Goal: Task Accomplishment & Management: Complete application form

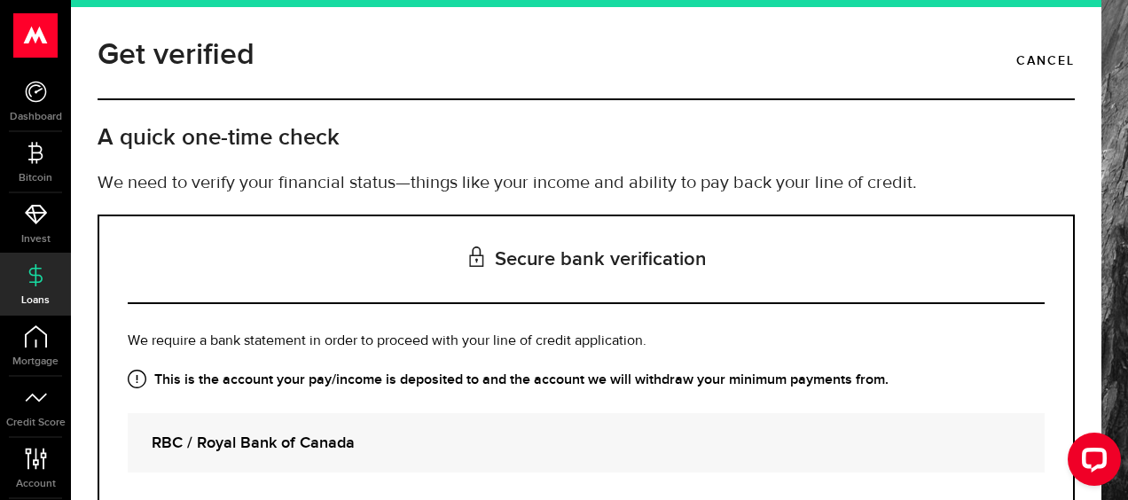
click at [448, 261] on h3 "Secure bank verification" at bounding box center [586, 260] width 917 height 88
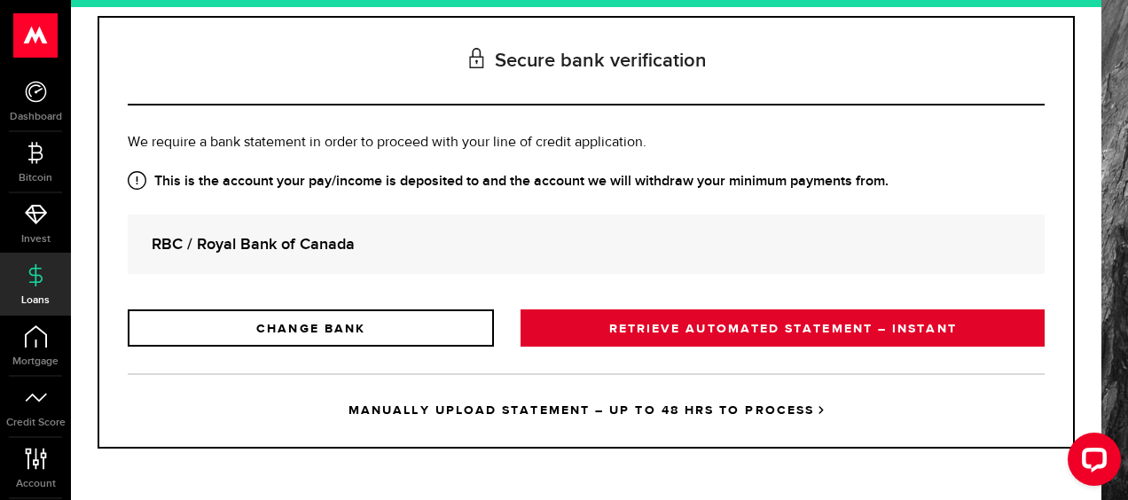
click at [612, 326] on link "RETRIEVE AUTOMATED STATEMENT – INSTANT" at bounding box center [783, 328] width 524 height 37
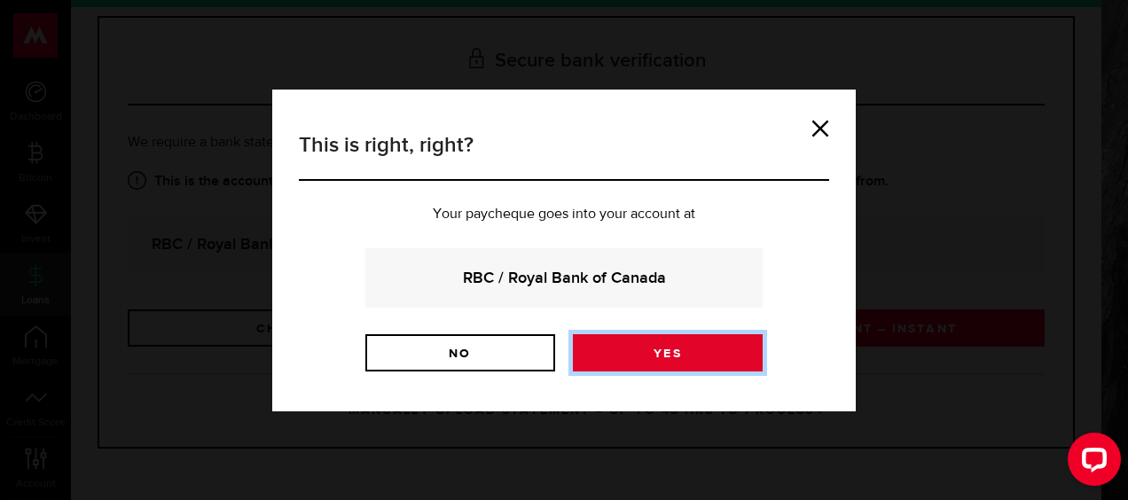
click at [656, 358] on link "Yes" at bounding box center [668, 352] width 190 height 37
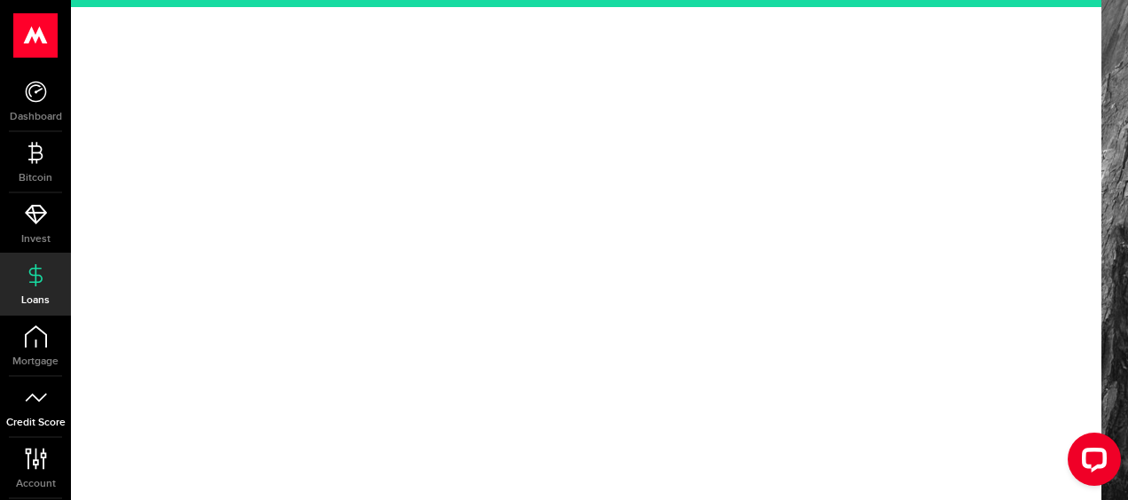
click at [55, 404] on link "Credit Score" at bounding box center [35, 407] width 71 height 60
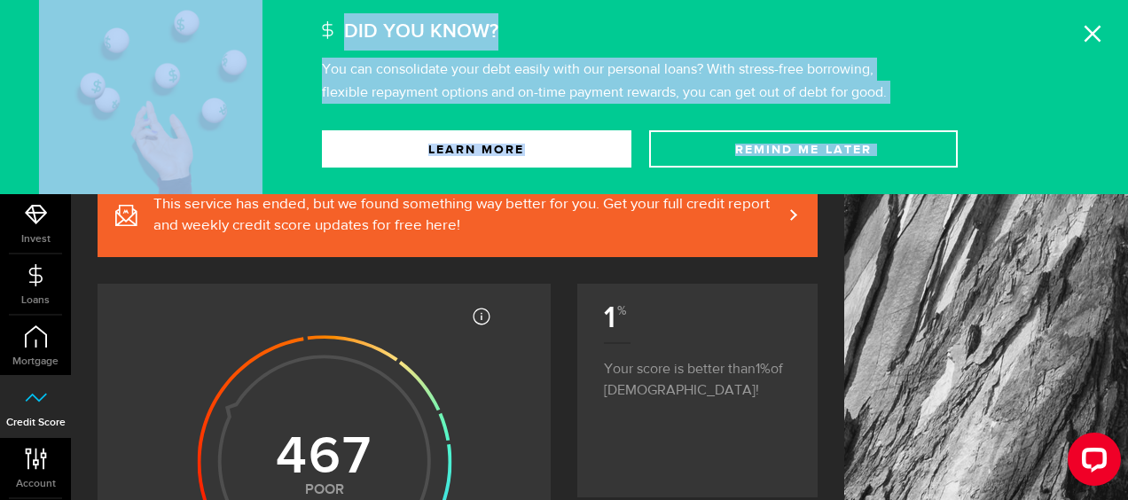
drag, startPoint x: 953, startPoint y: 426, endPoint x: 1089, endPoint y: 42, distance: 407.7
click at [1089, 42] on icon at bounding box center [1093, 34] width 18 height 18
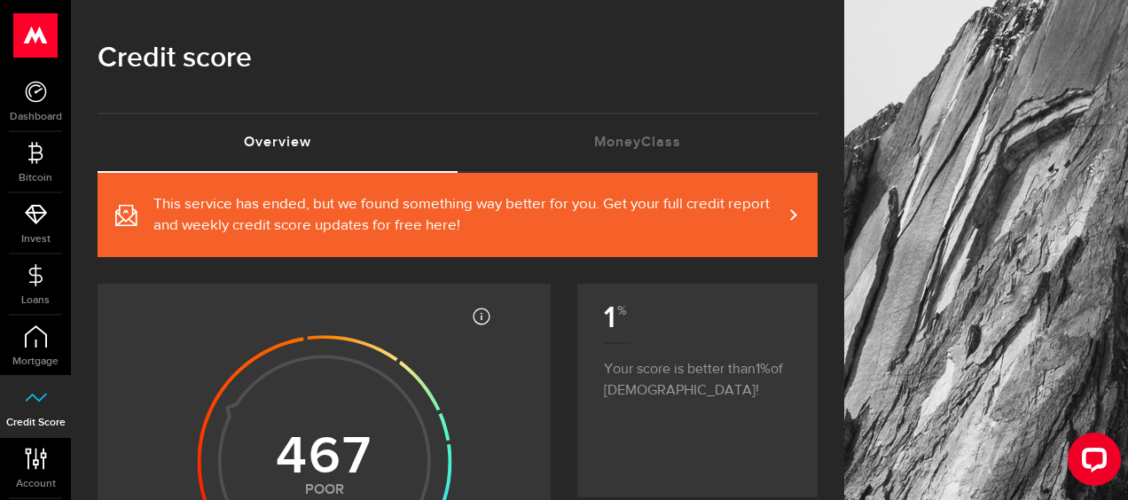
click at [41, 403] on icon at bounding box center [36, 398] width 22 height 22
